Goal: Book appointment/travel/reservation

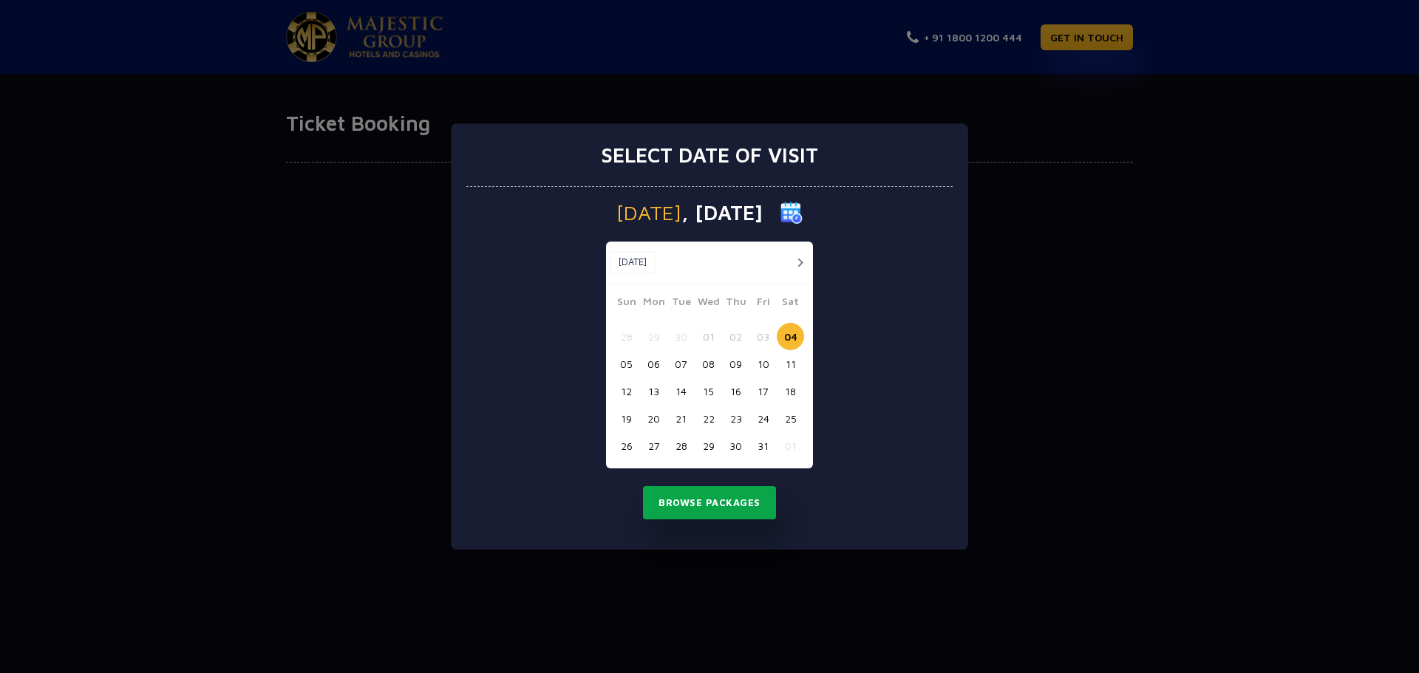
click at [663, 497] on button "Browse Packages" at bounding box center [709, 503] width 133 height 34
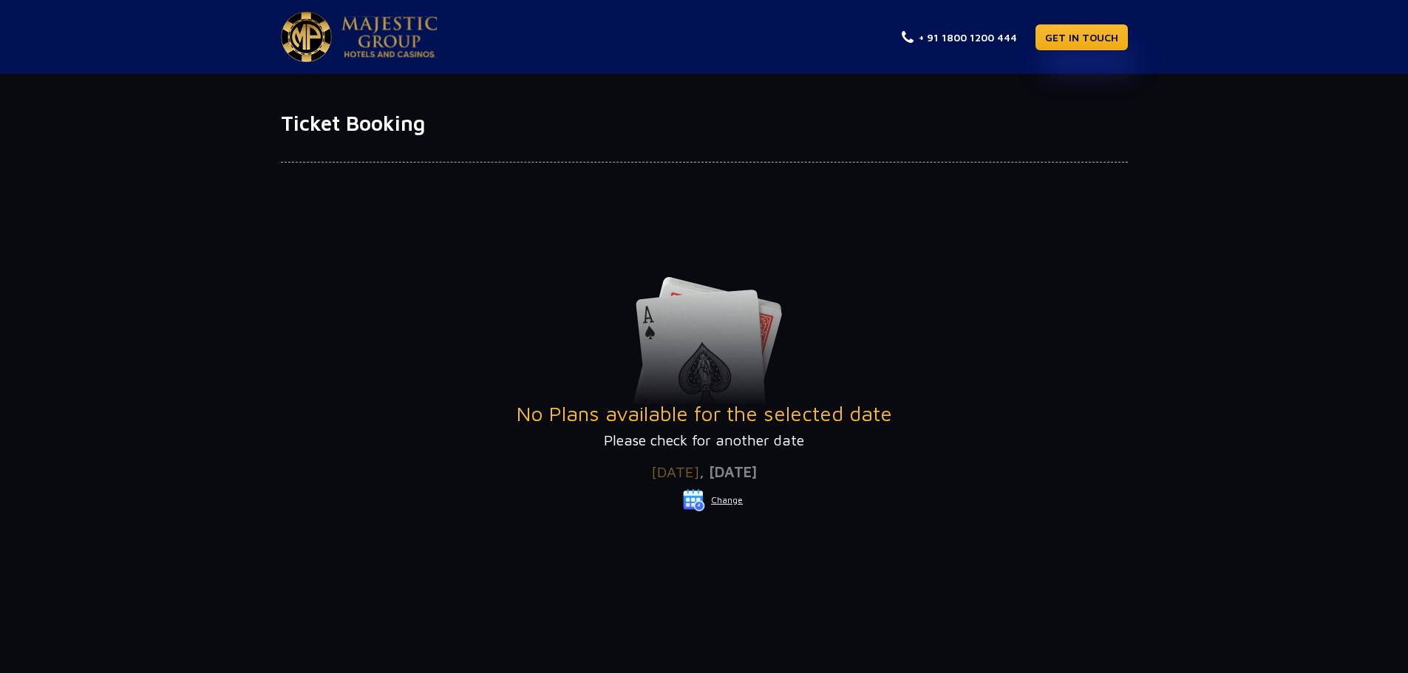
click at [730, 498] on button "Change" at bounding box center [712, 501] width 61 height 24
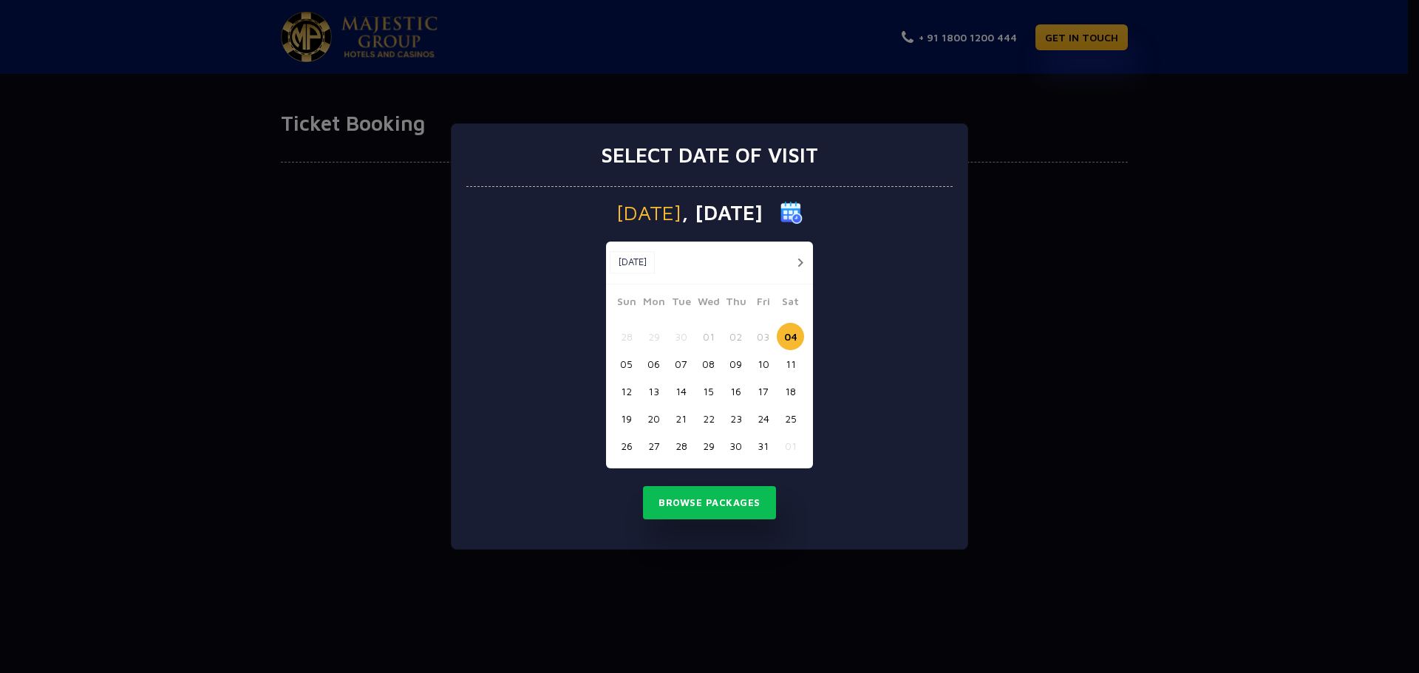
click at [630, 361] on button "05" at bounding box center [626, 363] width 27 height 27
click at [687, 506] on button "Browse Packages" at bounding box center [709, 503] width 133 height 34
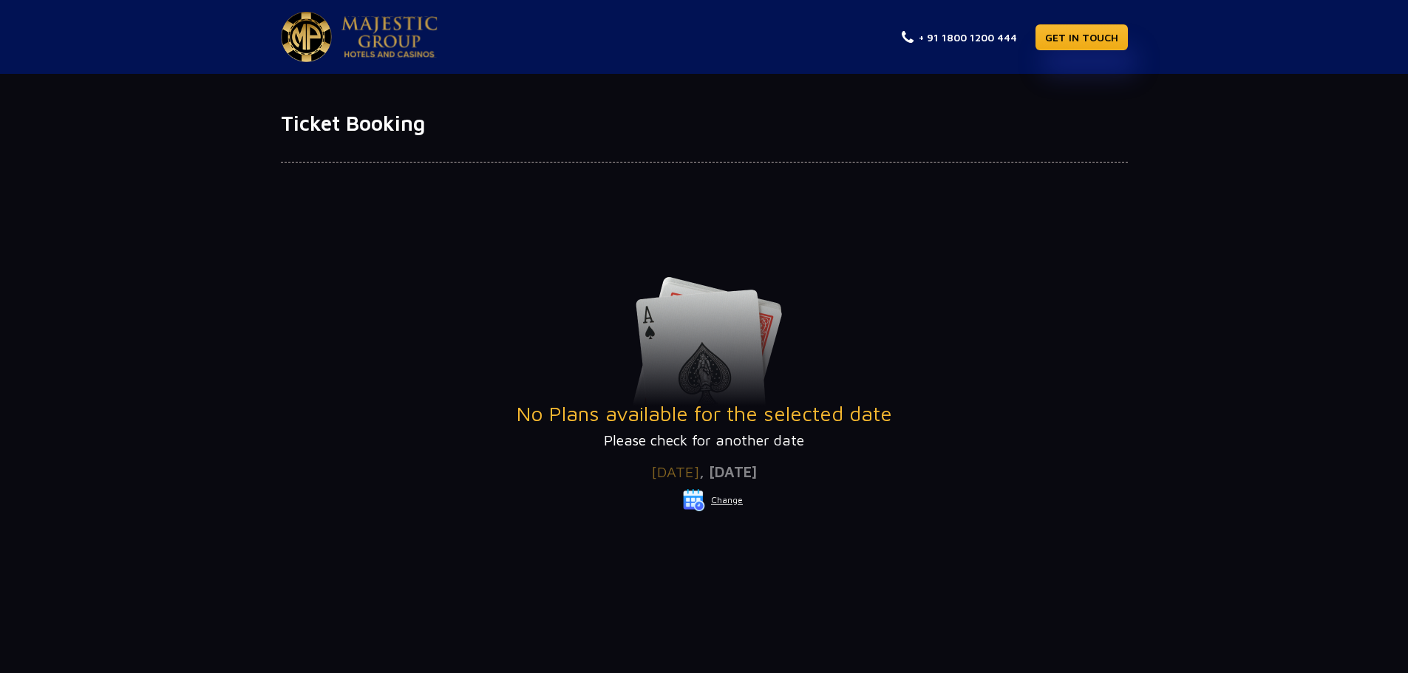
click at [718, 500] on button "Change" at bounding box center [712, 501] width 61 height 24
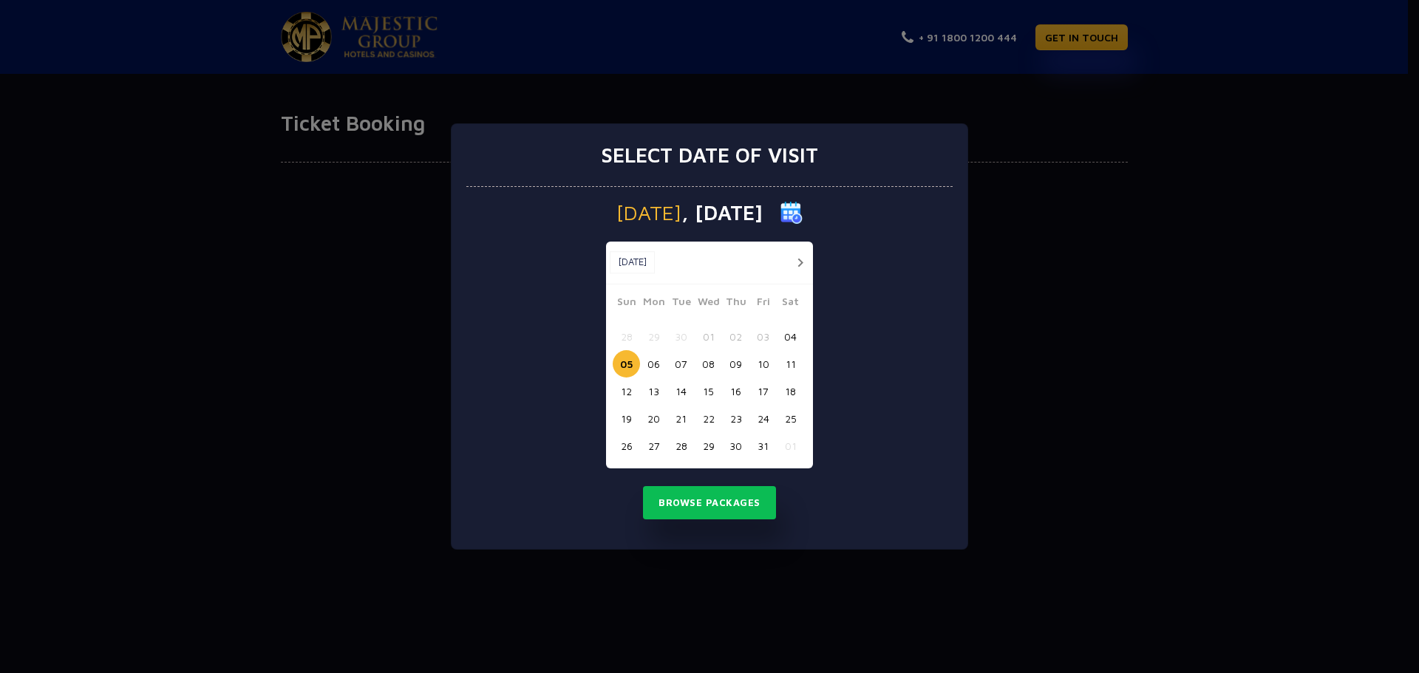
click at [659, 364] on button "06" at bounding box center [653, 363] width 27 height 27
click at [712, 508] on button "Browse Packages" at bounding box center [709, 503] width 133 height 34
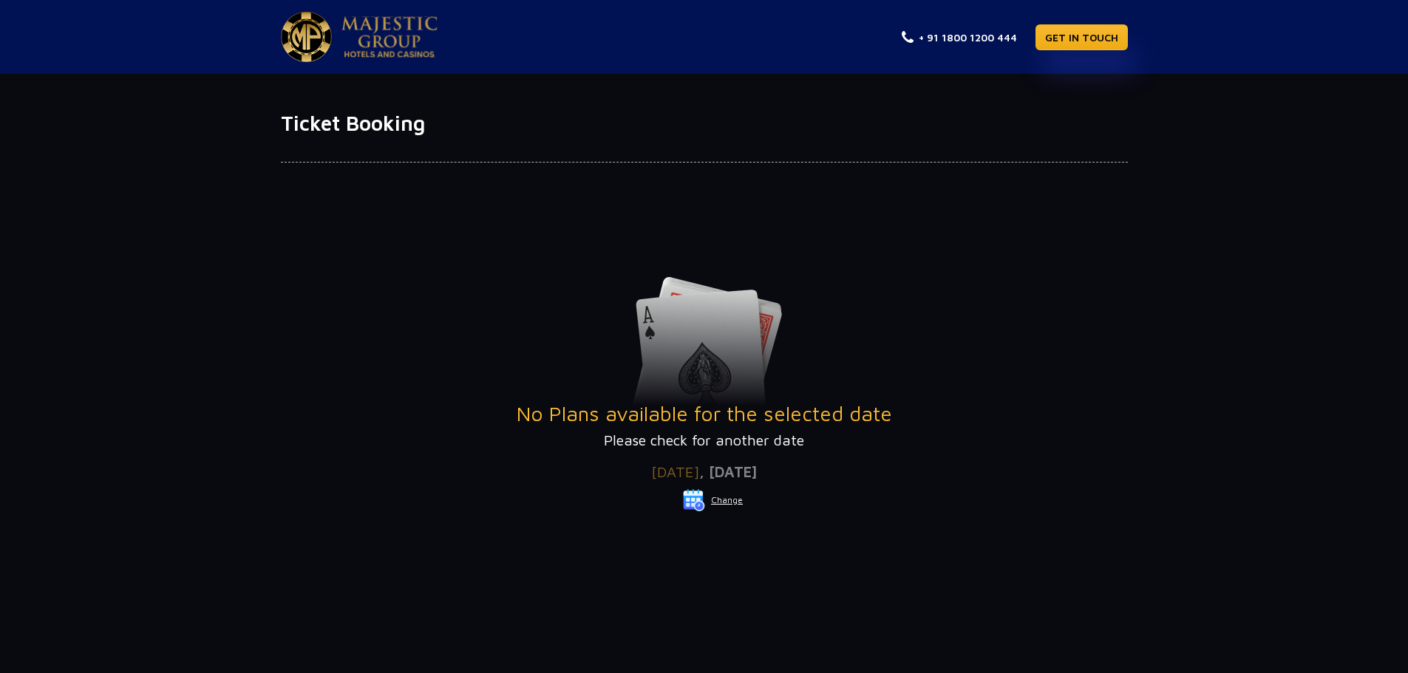
click at [723, 502] on button "Change" at bounding box center [712, 501] width 61 height 24
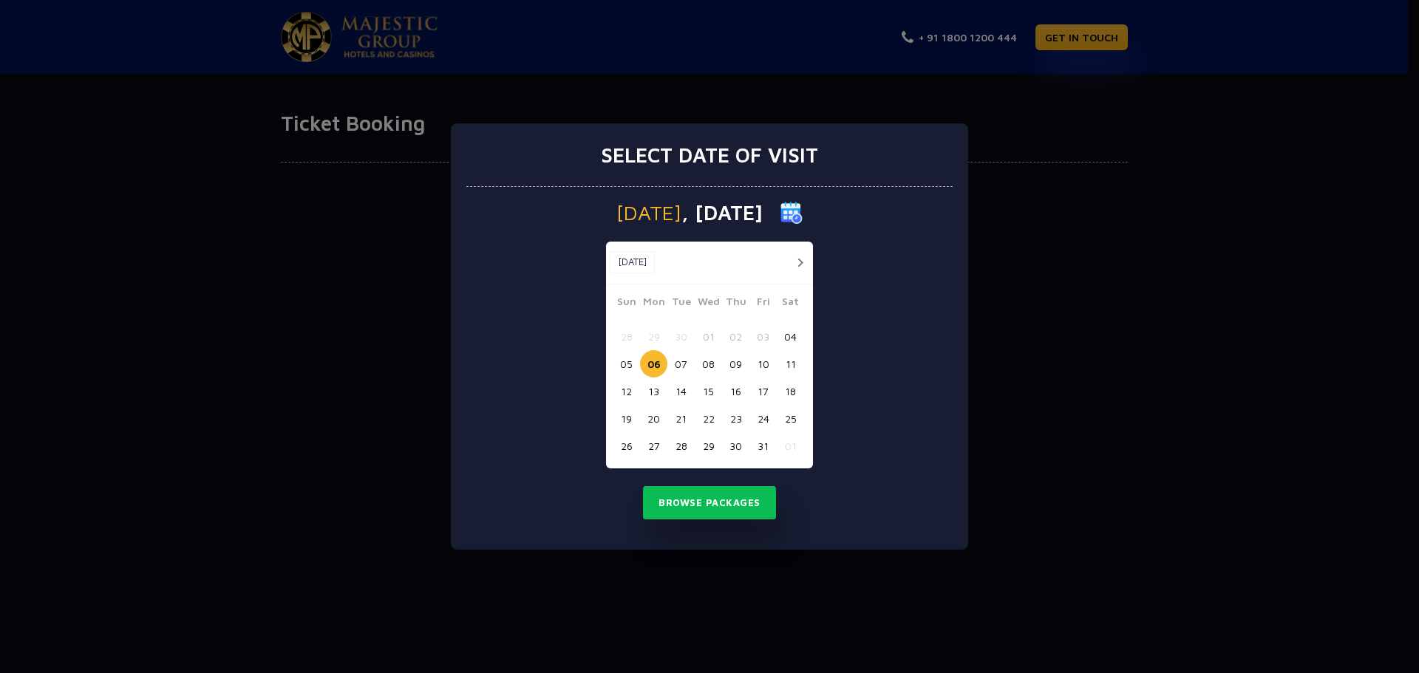
click at [1129, 408] on div "Select date of visit [DATE] [DATE] [DATE] Sun Mon Tue Wed Thu Fri Sat 28 29 30 …" at bounding box center [709, 336] width 1419 height 673
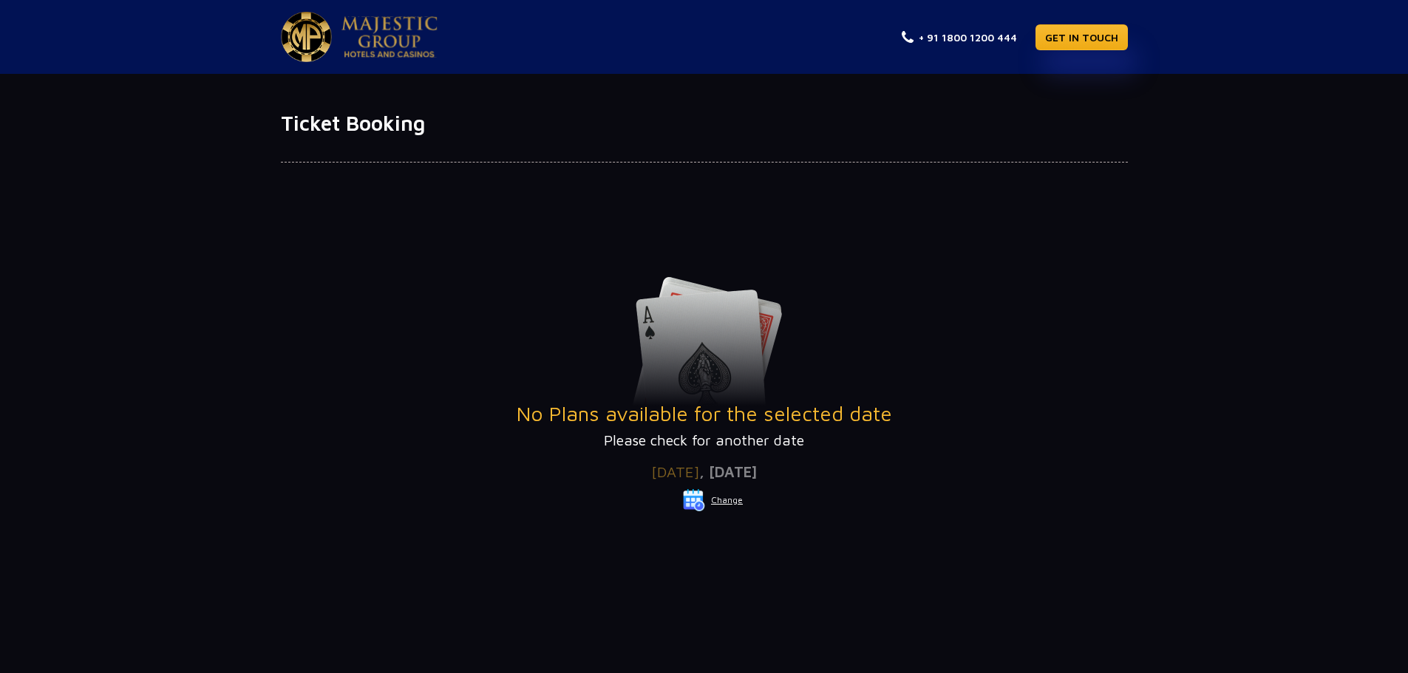
click at [721, 498] on button "Change" at bounding box center [712, 501] width 61 height 24
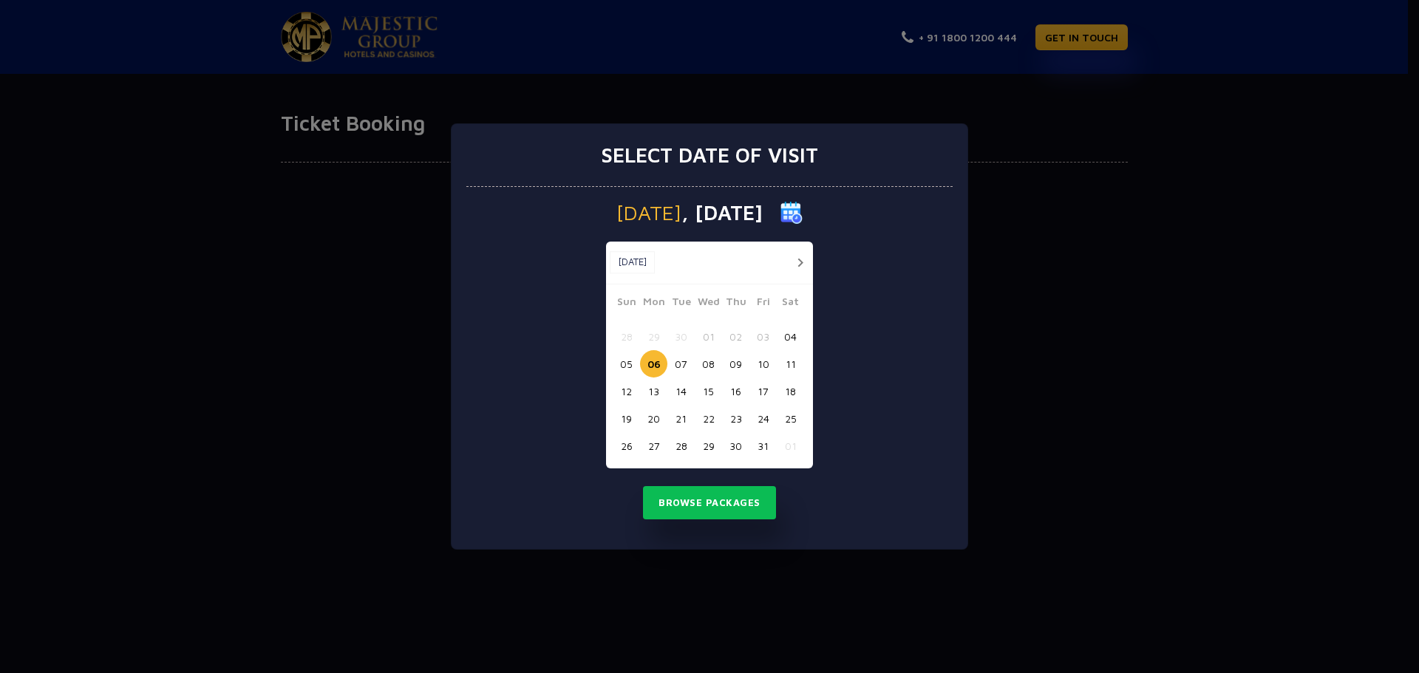
click at [792, 336] on button "04" at bounding box center [790, 336] width 27 height 27
click at [667, 498] on button "Browse Packages" at bounding box center [709, 503] width 133 height 34
